Goal: Task Accomplishment & Management: Complete application form

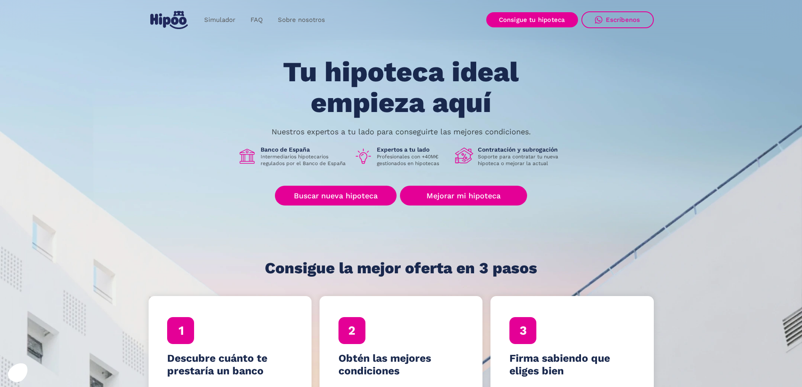
scroll to position [42, 0]
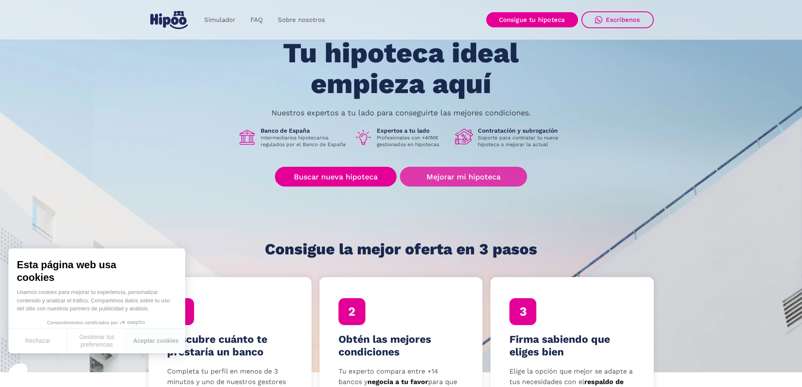
click at [472, 176] on link "Mejorar mi hipoteca" at bounding box center [463, 177] width 127 height 20
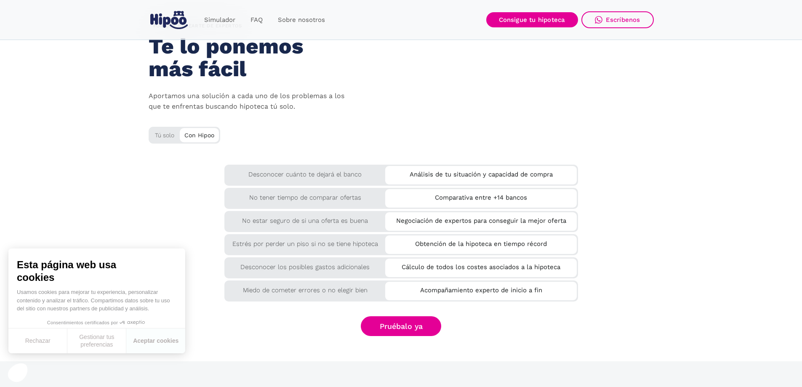
scroll to position [1390, 0]
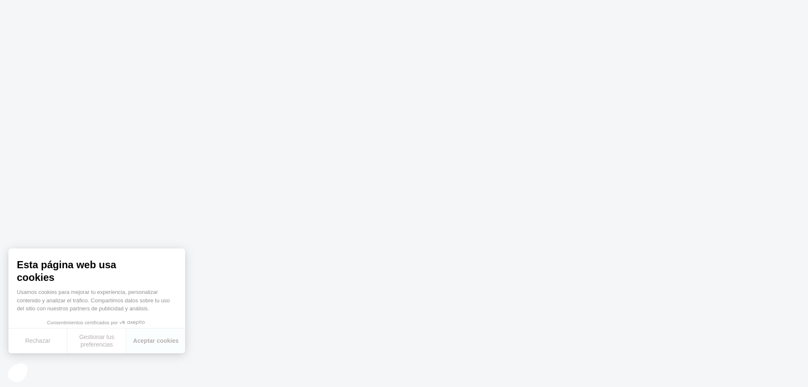
click at [371, 246] on body at bounding box center [404, 193] width 808 height 387
click at [158, 339] on button "Aceptar cookies" at bounding box center [155, 340] width 59 height 25
